Goal: Find specific page/section: Find specific page/section

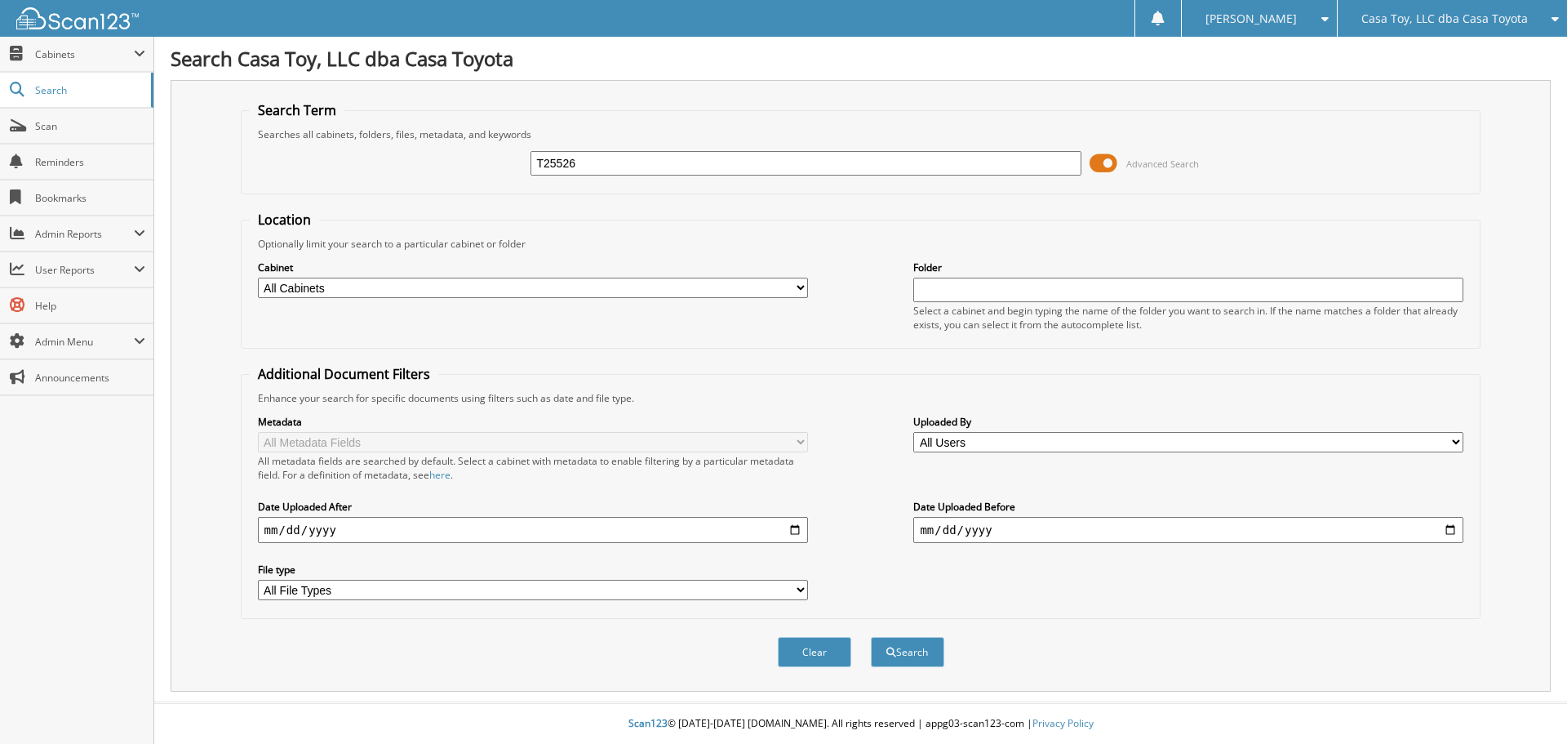
type input "T25526"
click at [871, 637] on button "Search" at bounding box center [907, 652] width 73 height 30
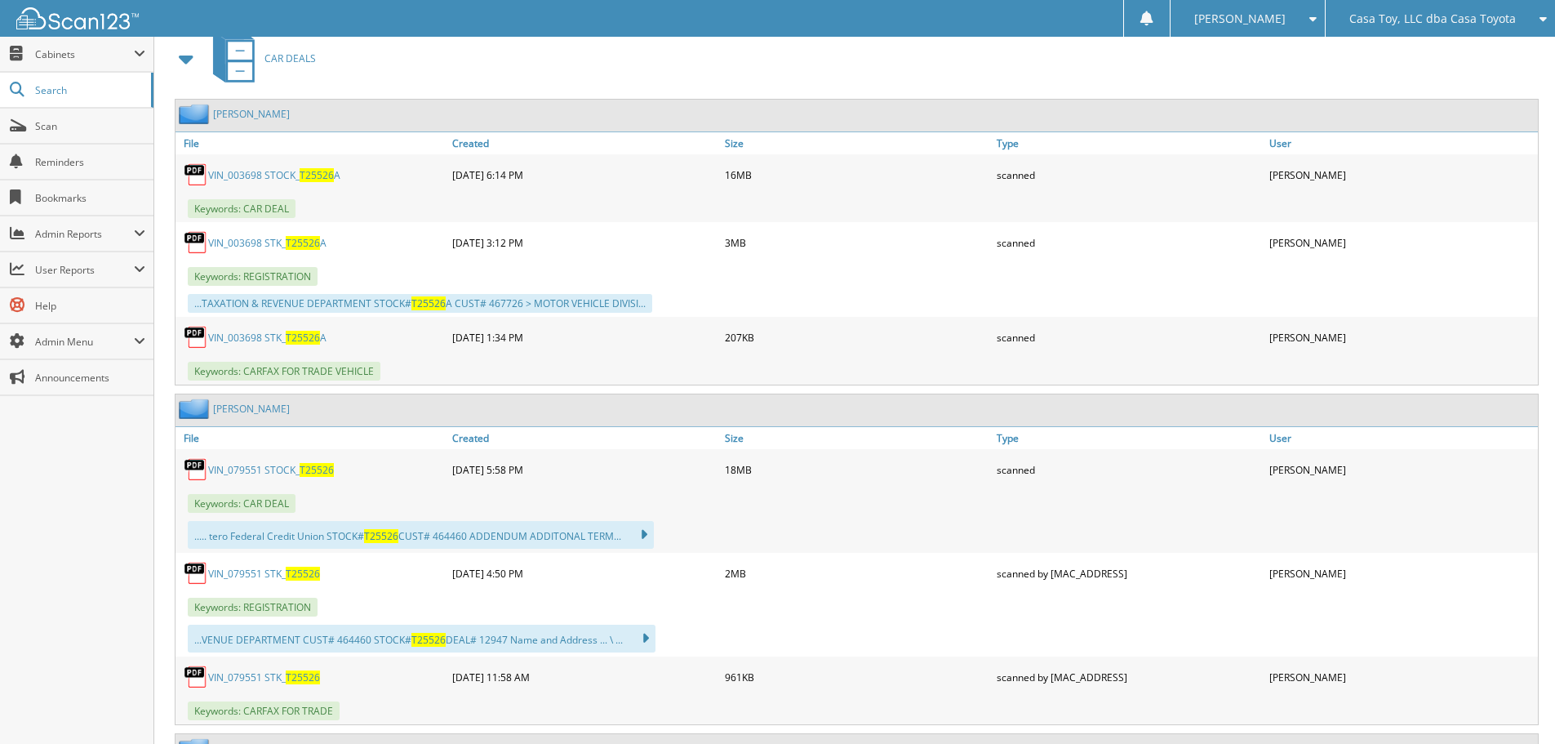
scroll to position [735, 0]
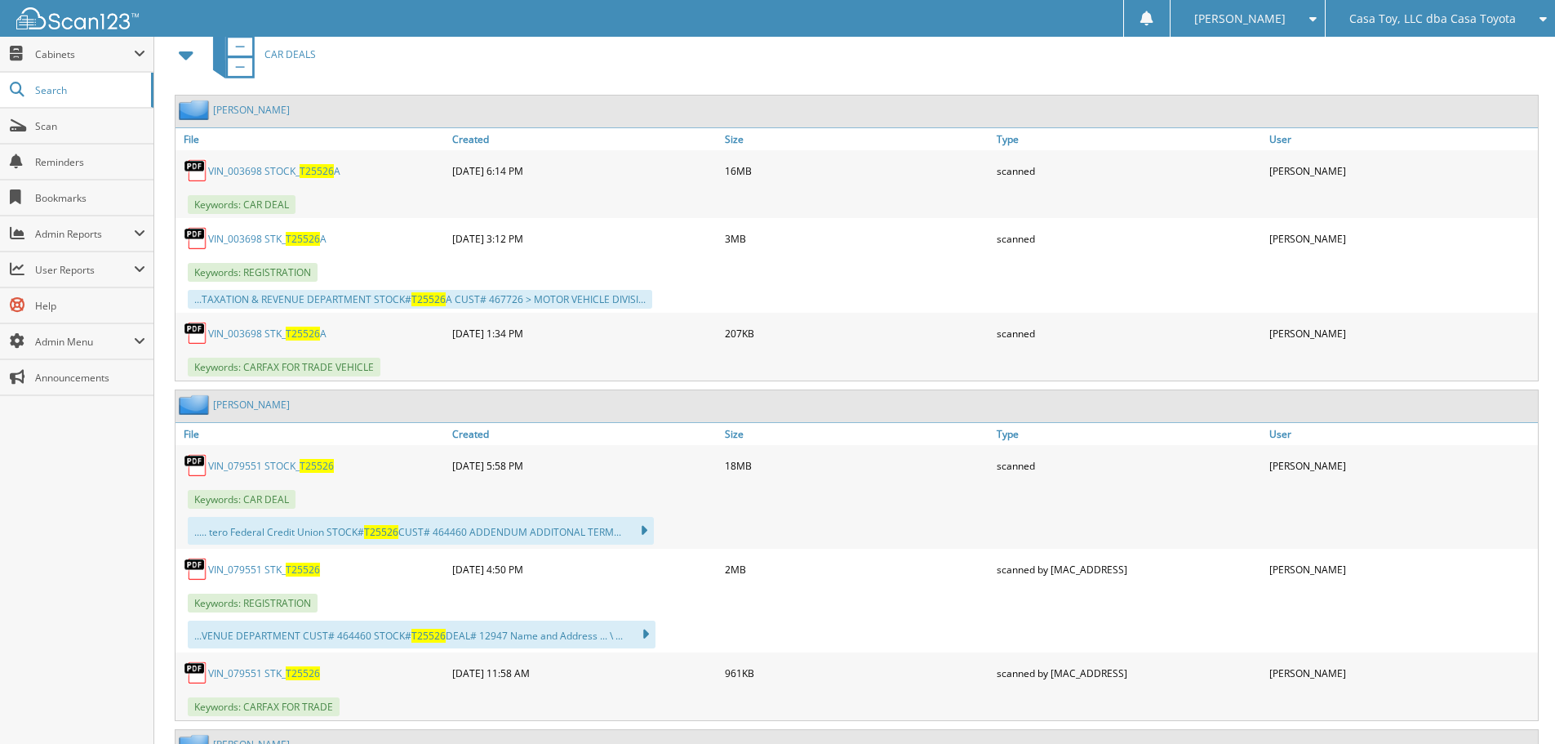
click at [268, 466] on link "VIN_079551 STOCK_ T25526" at bounding box center [271, 466] width 126 height 14
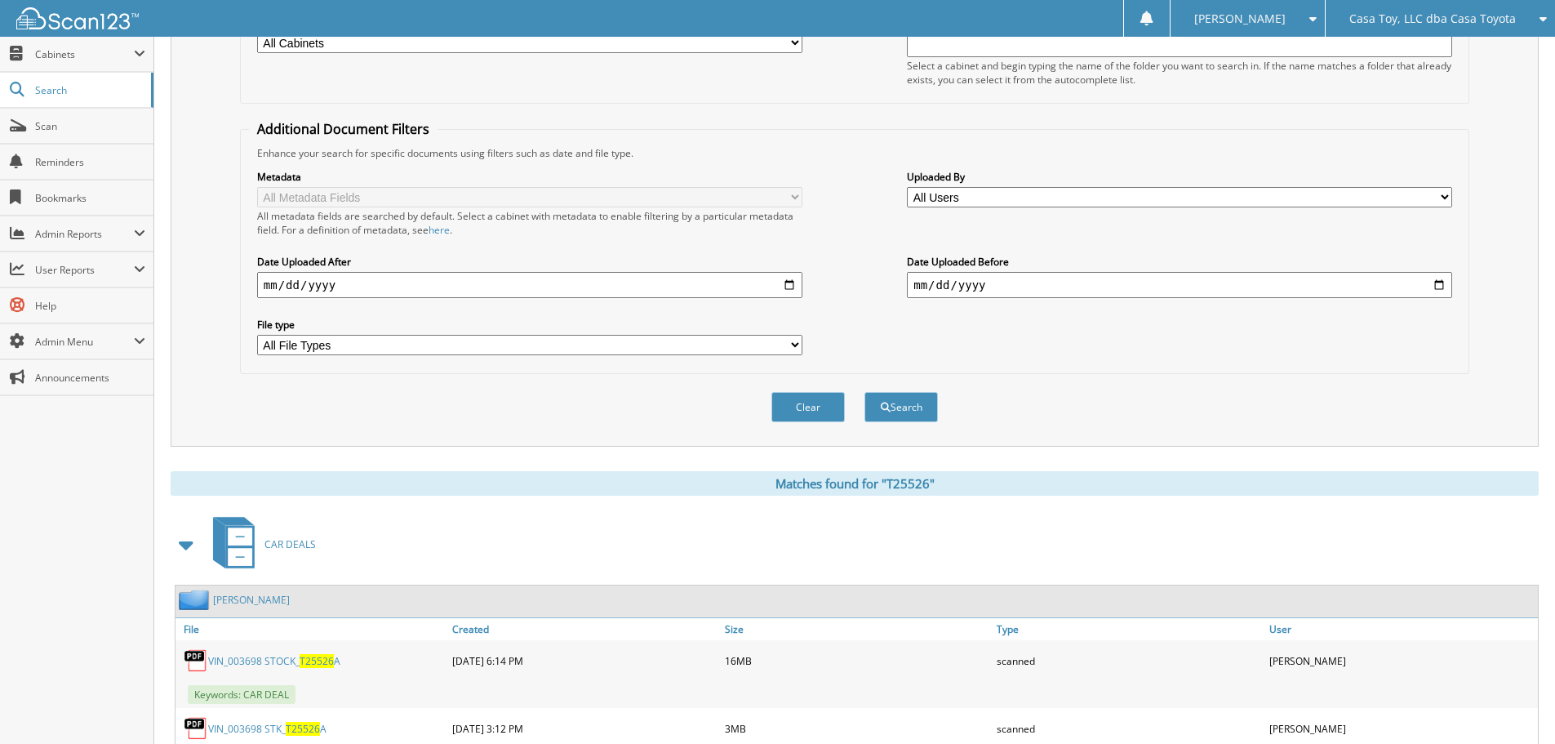
scroll to position [0, 0]
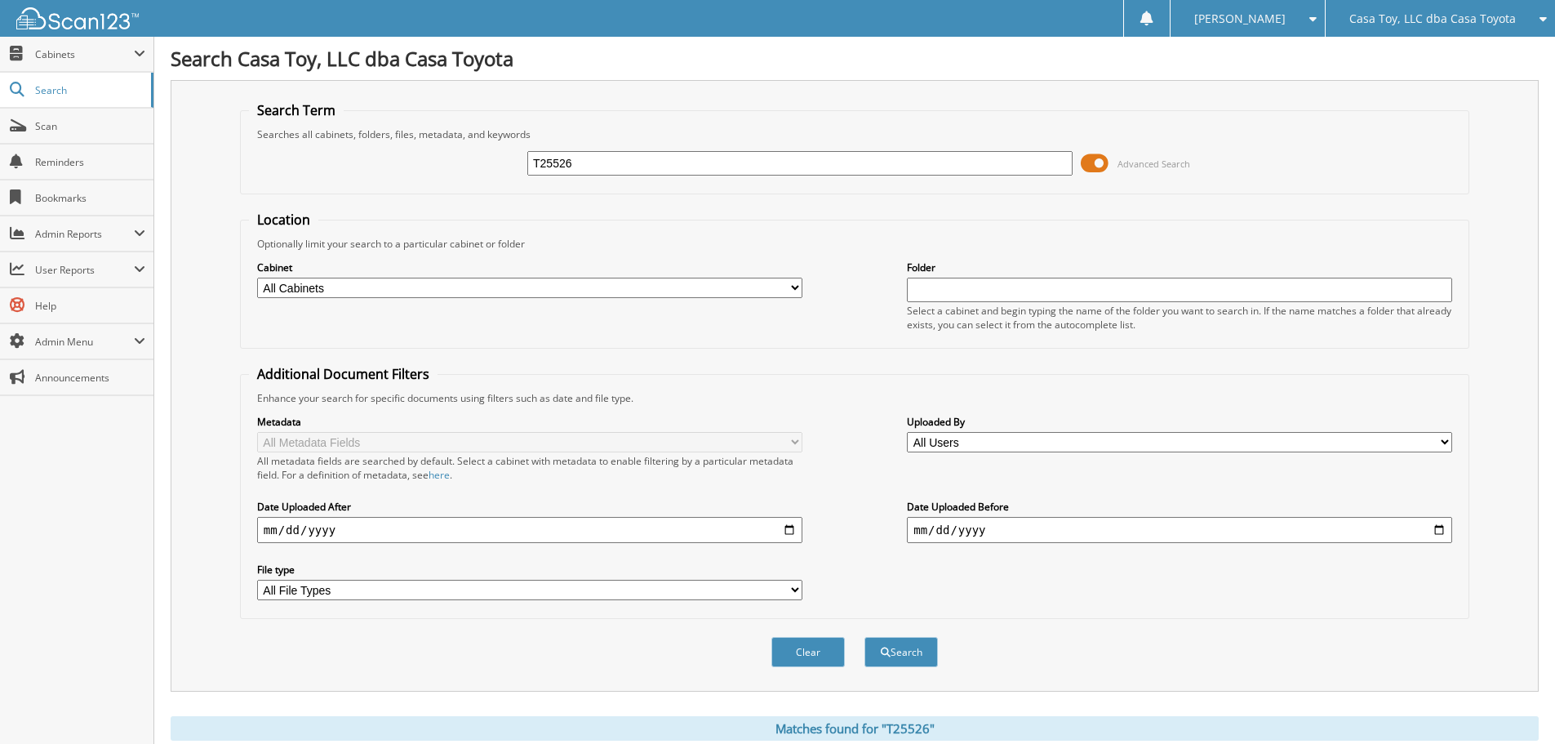
click at [682, 163] on input "T25526" at bounding box center [799, 163] width 545 height 24
type input "T25526A"
click at [864, 637] on button "Search" at bounding box center [900, 652] width 73 height 30
click at [912, 662] on button "Search" at bounding box center [900, 652] width 73 height 30
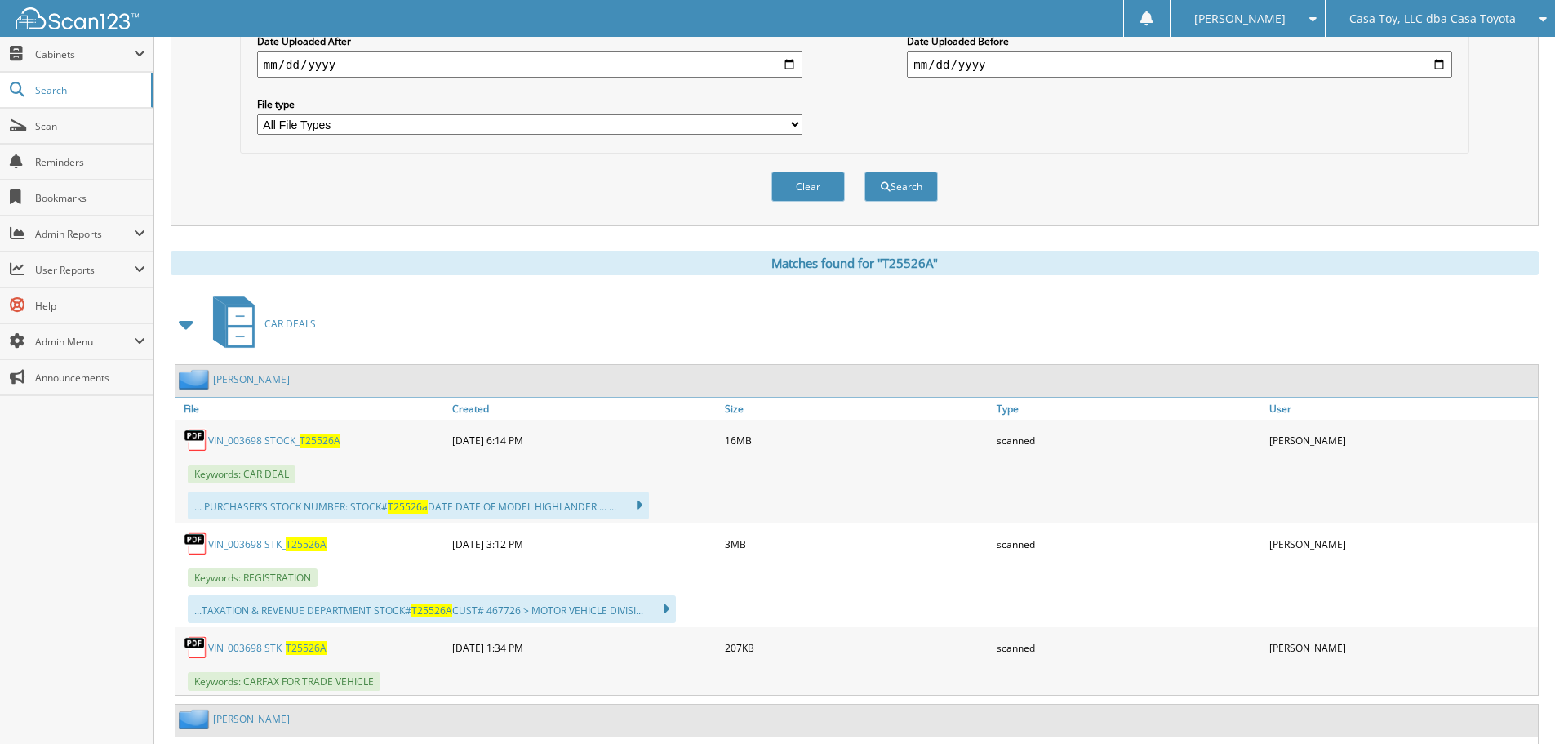
scroll to position [490, 0]
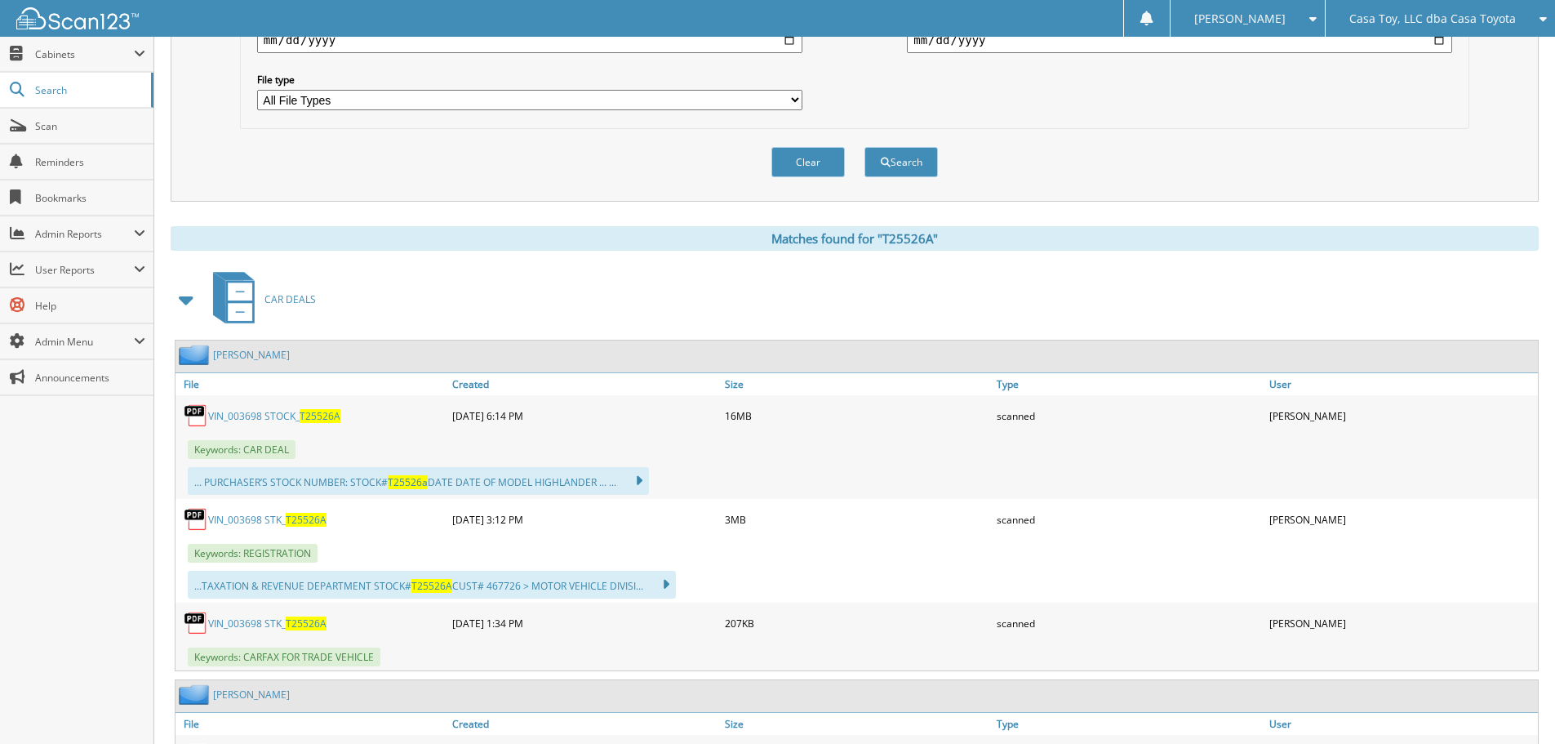
click at [287, 416] on link "VIN_003698 STOCK_ T25526A" at bounding box center [274, 416] width 132 height 14
drag, startPoint x: 259, startPoint y: 415, endPoint x: 273, endPoint y: 408, distance: 15.3
click at [259, 415] on link "VIN_003698 STOCK_ T25526A" at bounding box center [274, 416] width 132 height 14
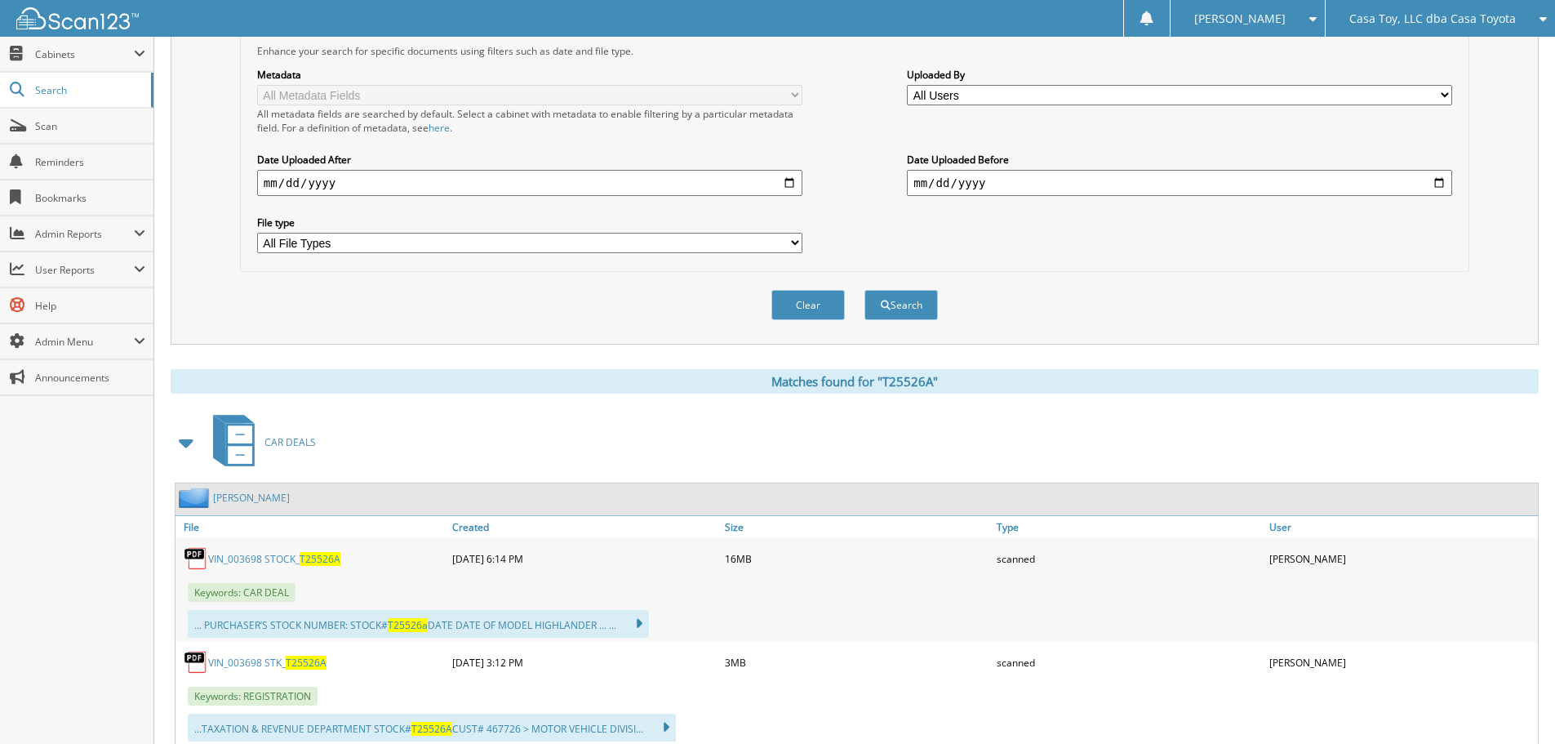
scroll to position [0, 0]
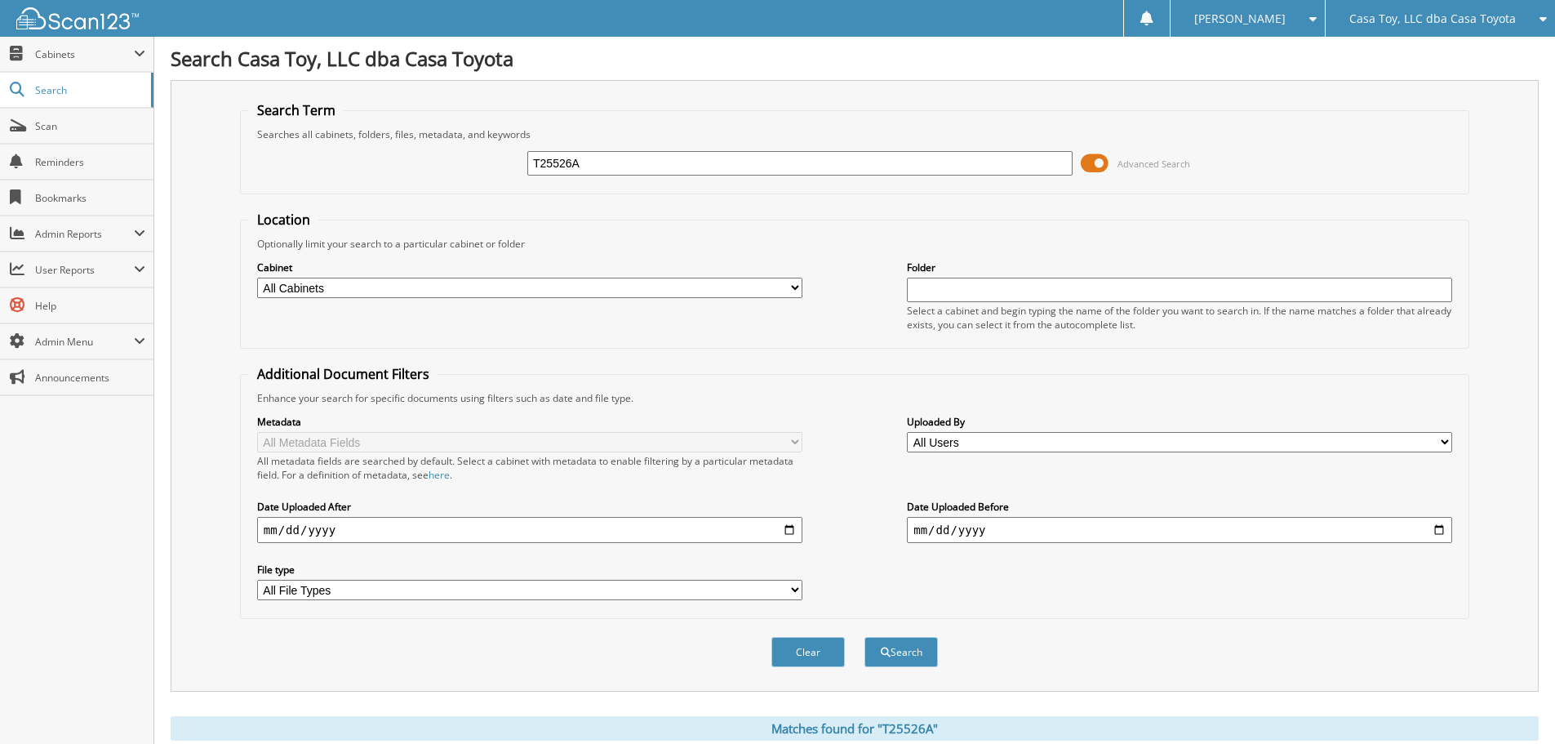
click at [619, 169] on input "T25526A" at bounding box center [799, 163] width 545 height 24
type input "T25526B"
click at [864, 637] on button "Search" at bounding box center [900, 652] width 73 height 30
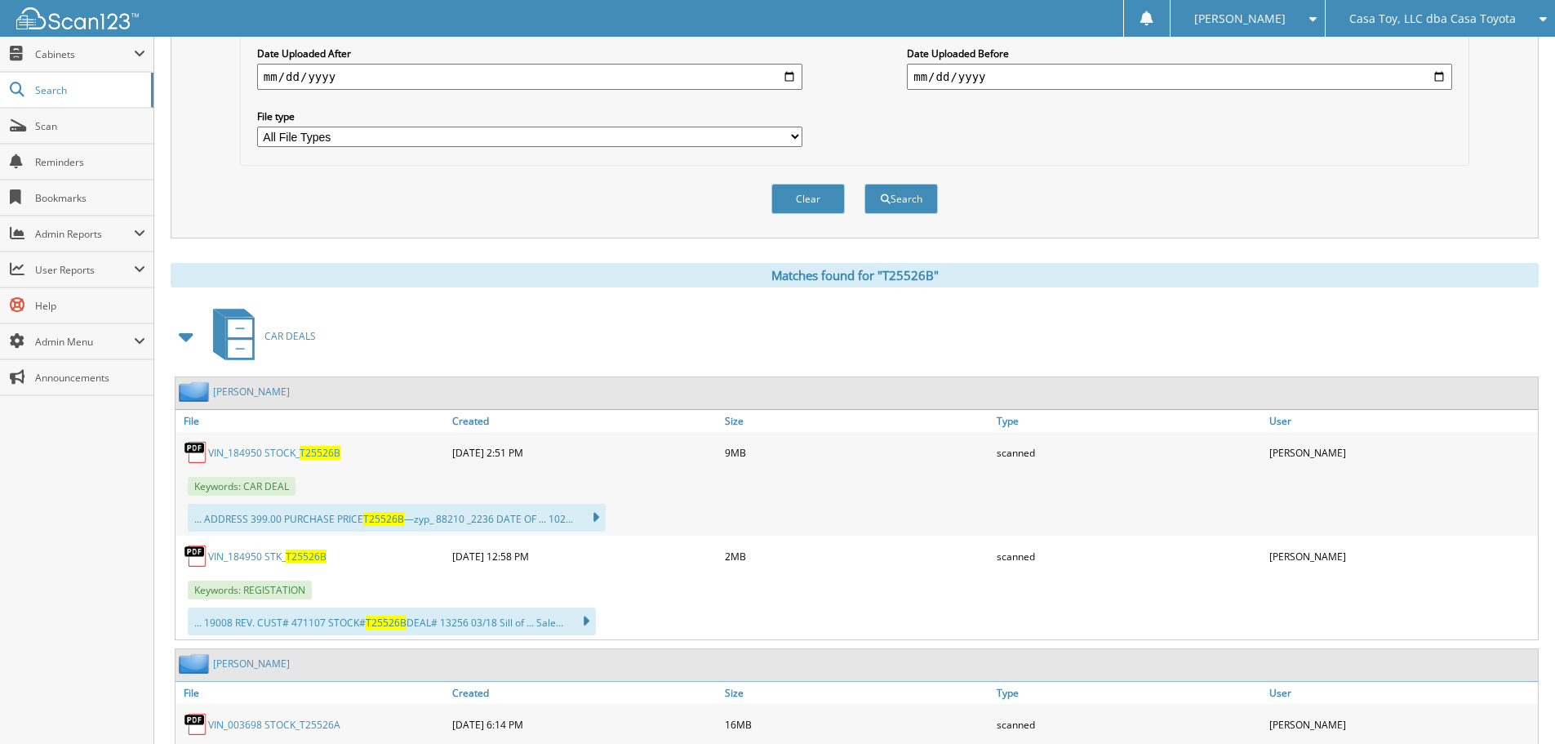
scroll to position [571, 0]
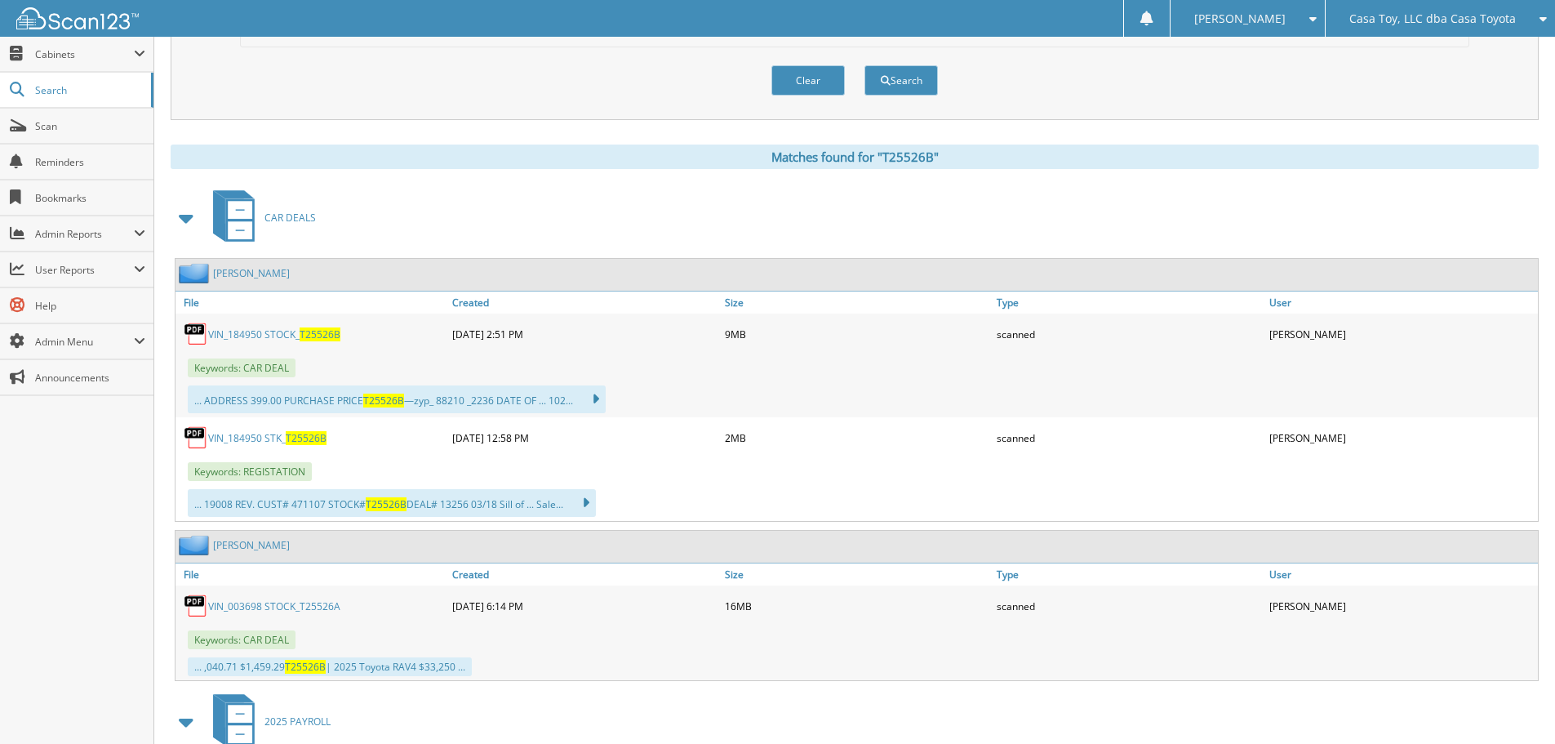
click at [253, 335] on link "VIN_184950 STOCK_ T25526B" at bounding box center [274, 334] width 132 height 14
